Goal: Task Accomplishment & Management: Use online tool/utility

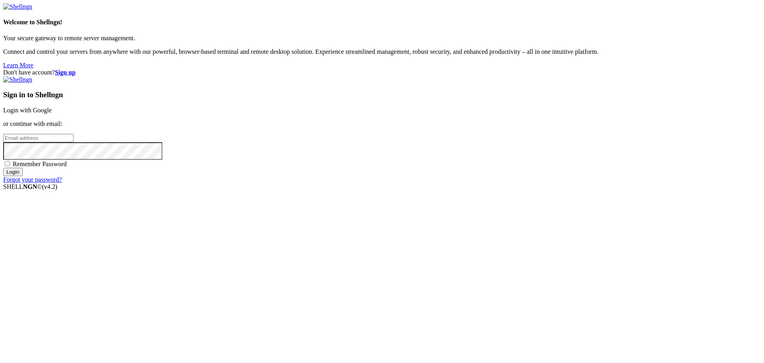
type input "bias76"
click at [52, 113] on link "Login with Google" at bounding box center [27, 110] width 49 height 7
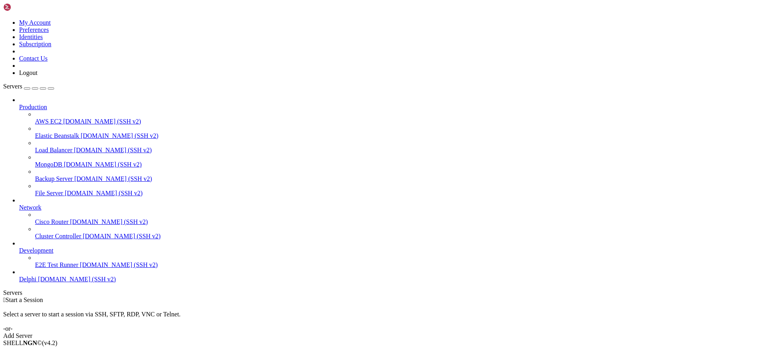
click at [37, 282] on span "Delphi" at bounding box center [28, 278] width 18 height 7
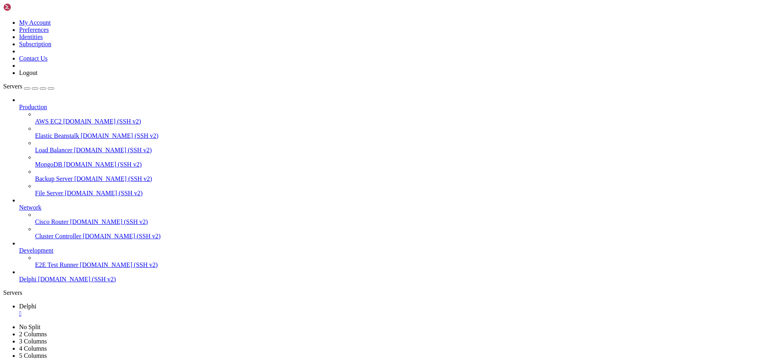
type input "/home/bias76/delphi"
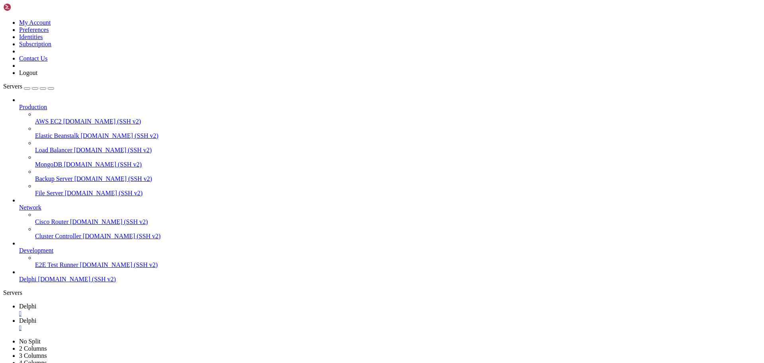
paste textarea
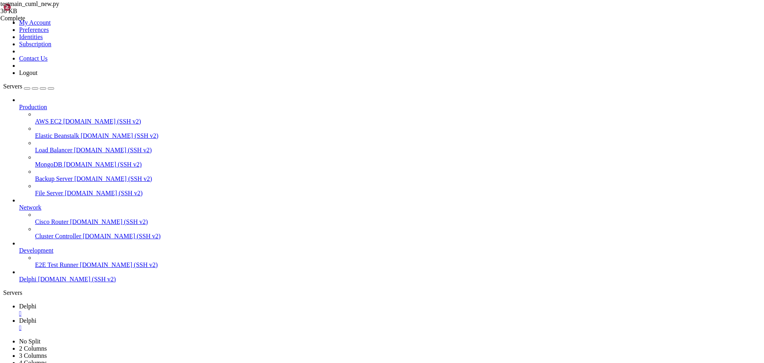
type textarea "raise"
click at [37, 302] on span "Delphi" at bounding box center [28, 305] width 18 height 7
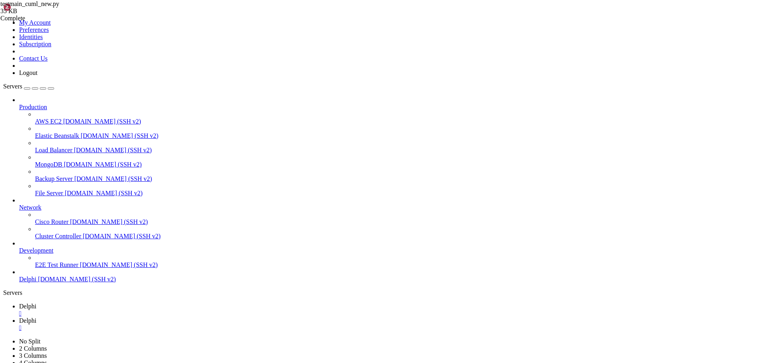
click at [37, 282] on span "Delphi" at bounding box center [28, 278] width 18 height 7
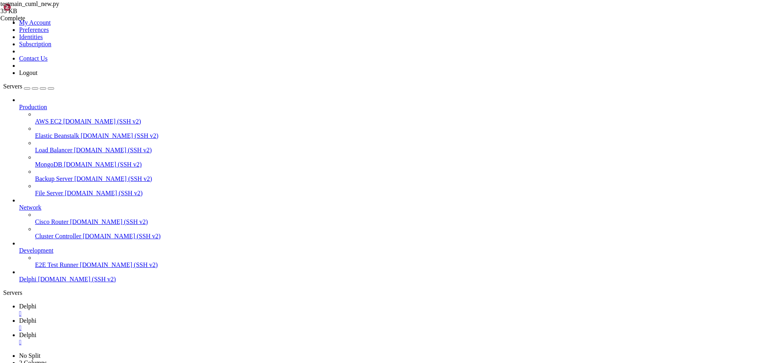
click at [37, 317] on span "Delphi" at bounding box center [28, 320] width 18 height 7
click at [37, 302] on span "Delphi" at bounding box center [28, 305] width 18 height 7
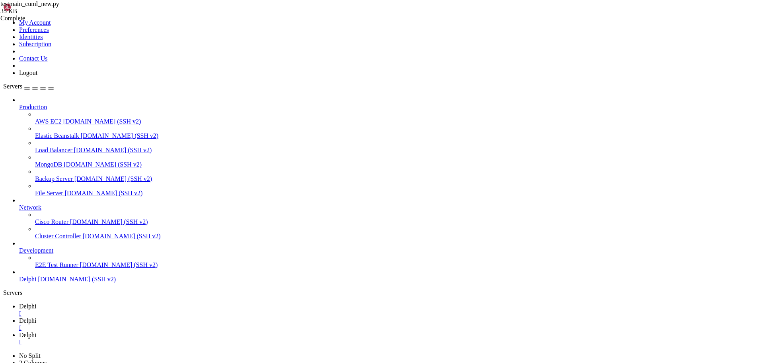
drag, startPoint x: 281, startPoint y: 661, endPoint x: 7, endPoint y: 578, distance: 286.3
click at [19, 331] on icon at bounding box center [19, 334] width 0 height 7
click at [163, 317] on link "Delphi " at bounding box center [390, 324] width 742 height 14
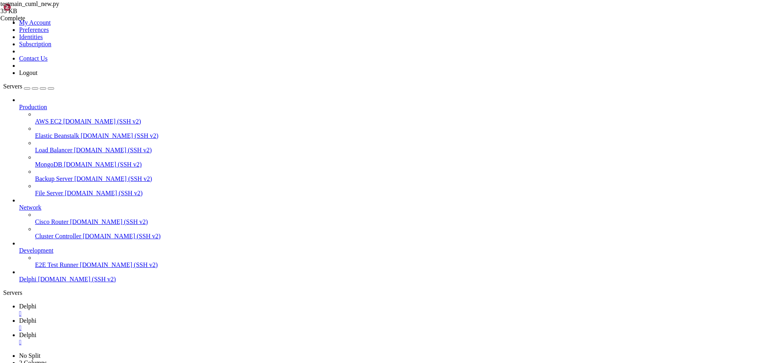
scroll to position [995, 0]
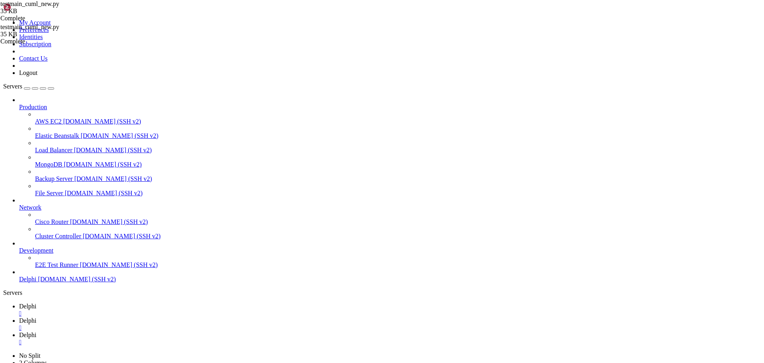
type textarea "raise"
click at [37, 302] on span "Delphi" at bounding box center [28, 305] width 18 height 7
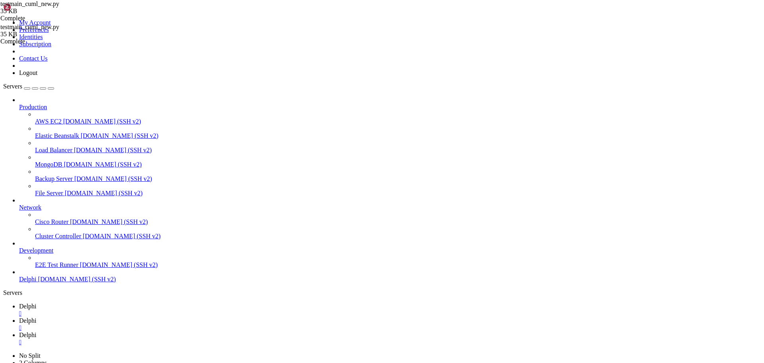
drag, startPoint x: 343, startPoint y: 747, endPoint x: 20, endPoint y: 748, distance: 324.0
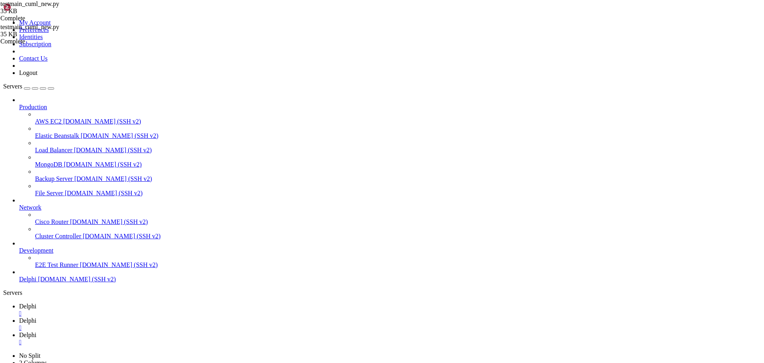
drag, startPoint x: 277, startPoint y: 660, endPoint x: 7, endPoint y: 574, distance: 283.7
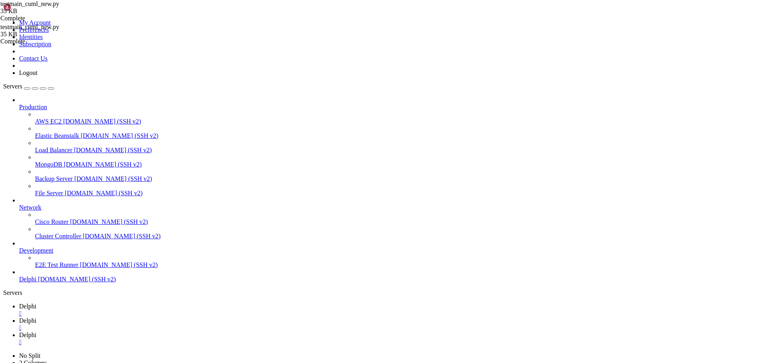
click at [37, 331] on span "Delphi" at bounding box center [28, 334] width 18 height 7
click at [37, 317] on span "Delphi" at bounding box center [28, 320] width 18 height 7
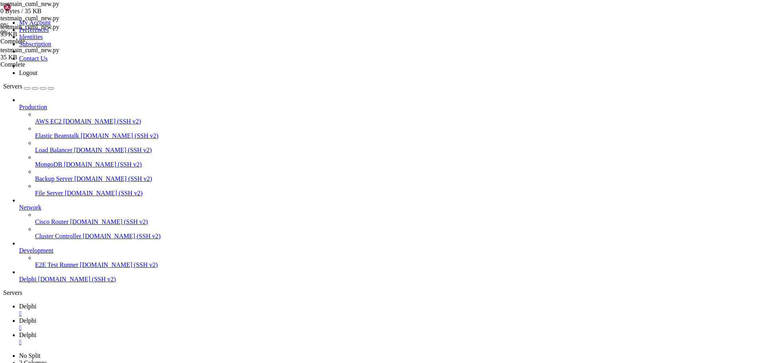
scroll to position [541, 0]
type textarea "raise"
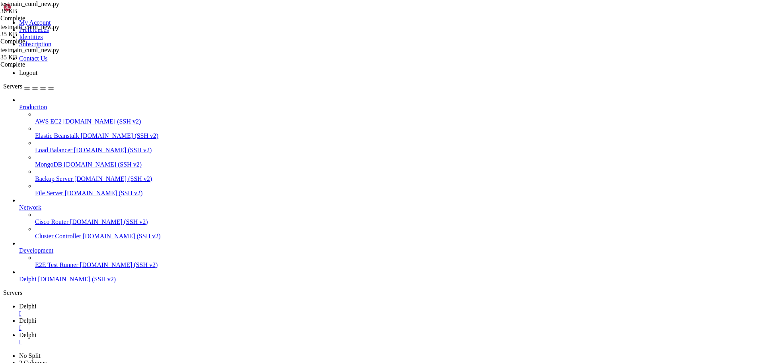
scroll to position [555, 0]
click at [127, 302] on link "Delphi " at bounding box center [390, 309] width 742 height 14
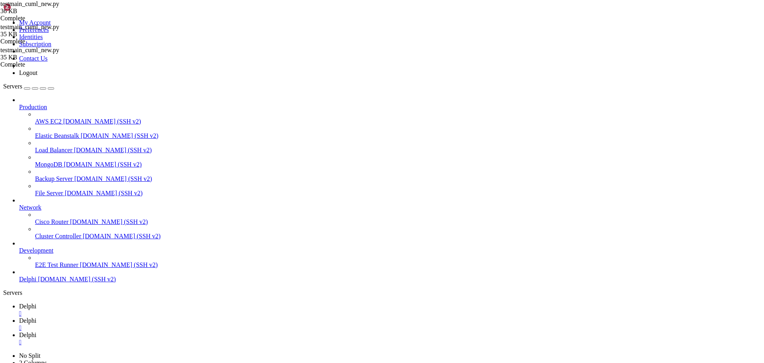
scroll to position [575, 0]
drag, startPoint x: 277, startPoint y: 660, endPoint x: 7, endPoint y: 564, distance: 286.5
click at [37, 317] on span "Delphi" at bounding box center [28, 320] width 18 height 7
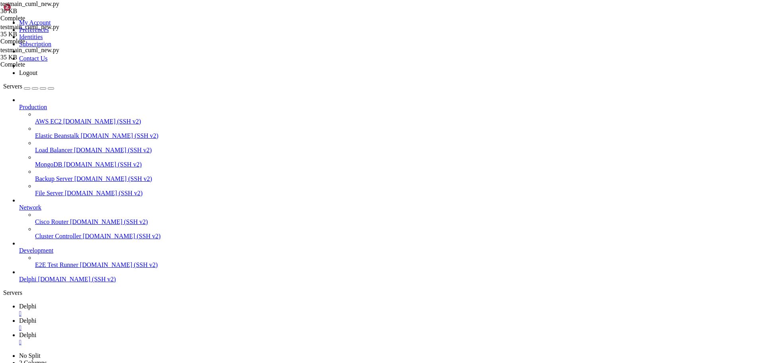
scroll to position [995, 0]
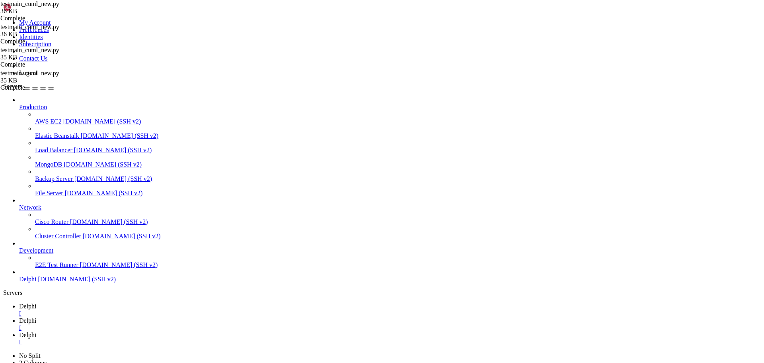
type textarea "raise"
click at [120, 302] on link "Delphi " at bounding box center [390, 309] width 742 height 14
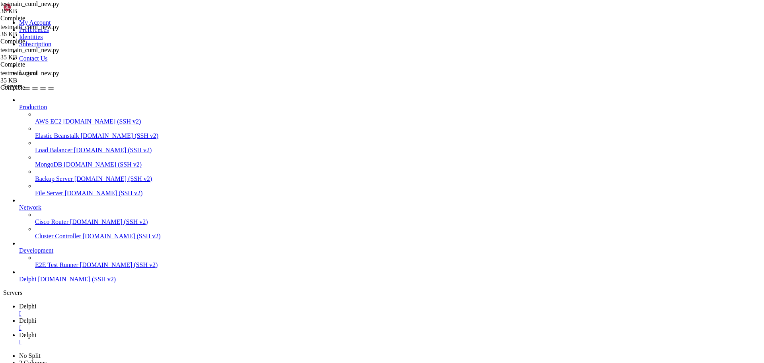
click at [37, 317] on span "Delphi" at bounding box center [28, 320] width 18 height 7
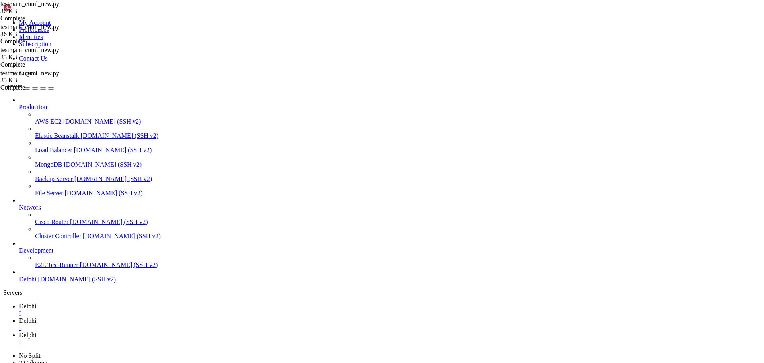
scroll to position [995, 0]
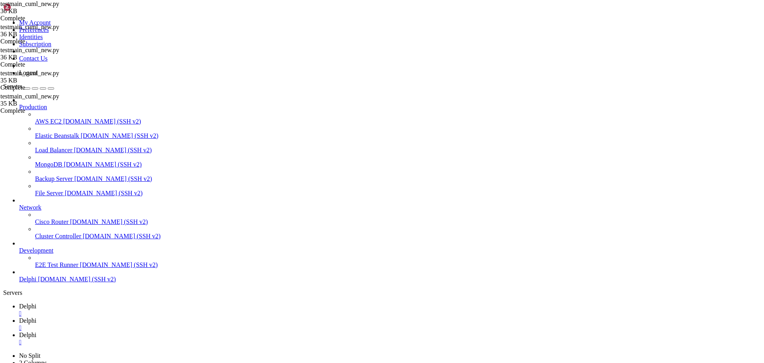
type textarea "import logging"
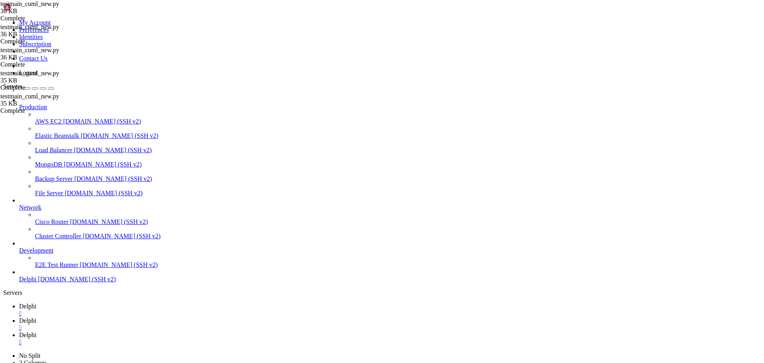
scroll to position [1414, 0]
click at [37, 302] on span "Delphi" at bounding box center [28, 305] width 18 height 7
drag, startPoint x: 43, startPoint y: 757, endPoint x: 19, endPoint y: 759, distance: 24.0
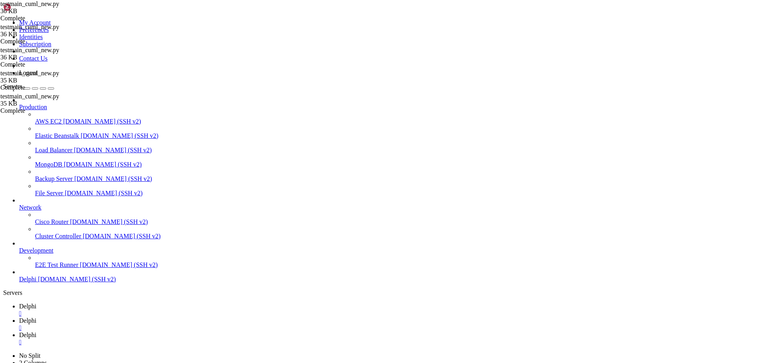
click at [37, 317] on span "Delphi" at bounding box center [28, 320] width 18 height 7
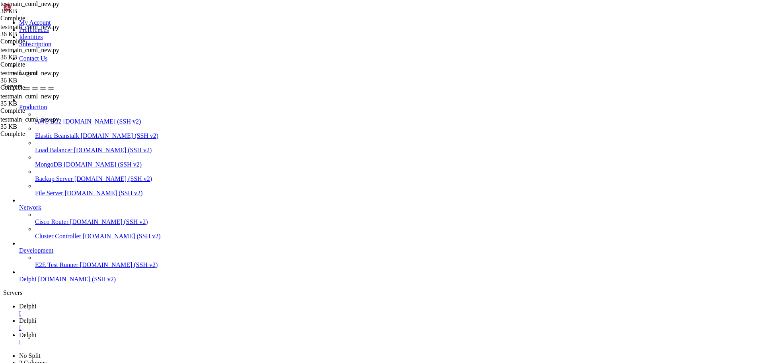
scroll to position [1428, 0]
type textarea "import pickle"
type input "async ,"
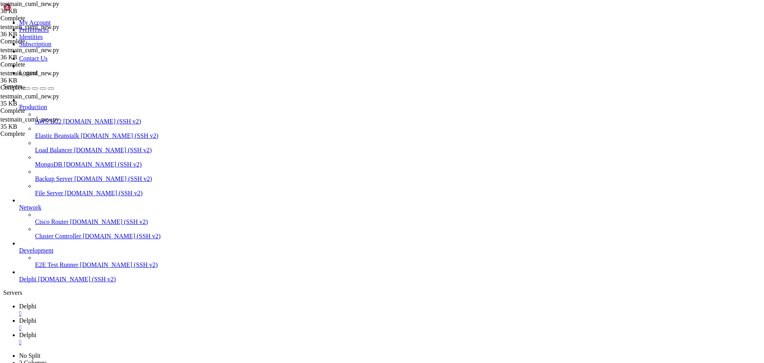
type textarea "async def background_fetch(sid, ticker, mode=,"latest", selected_date=None, pro…"
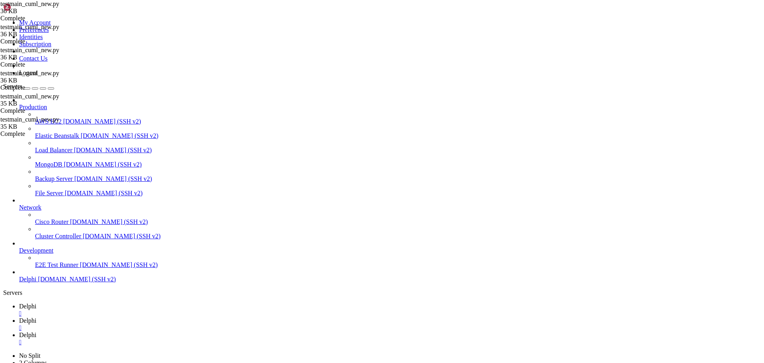
scroll to position [0, 0]
drag, startPoint x: 119, startPoint y: 5, endPoint x: 124, endPoint y: 26, distance: 21.3
click at [37, 302] on span "Delphi" at bounding box center [28, 305] width 18 height 7
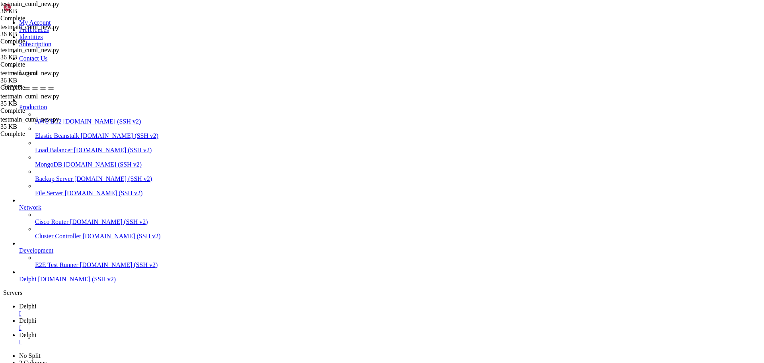
drag, startPoint x: 174, startPoint y: 756, endPoint x: 153, endPoint y: 759, distance: 21.3
click at [37, 317] on span "Delphi" at bounding box center [28, 320] width 18 height 7
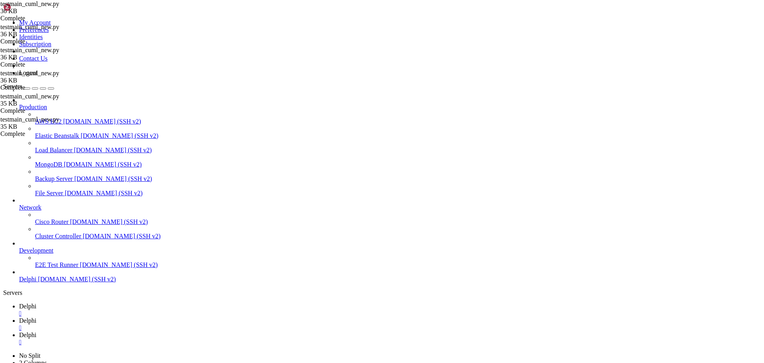
type textarea "import os"
type input "mode=,"
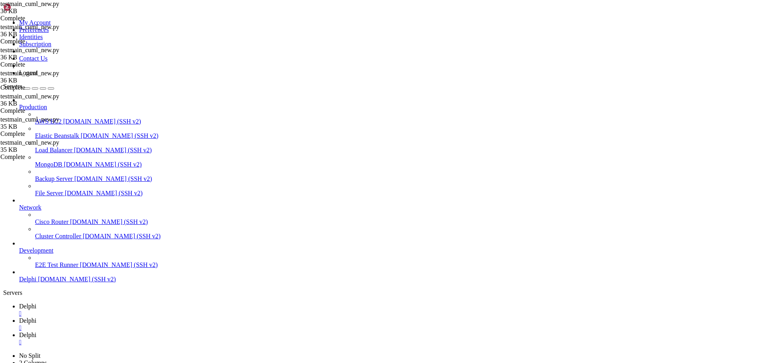
type textarea "async def background_fetch(sid, ticker, mode="latest", selected_date=None, prob…"
click at [37, 302] on span "Delphi" at bounding box center [28, 305] width 18 height 7
